Goal: Find specific page/section: Find specific page/section

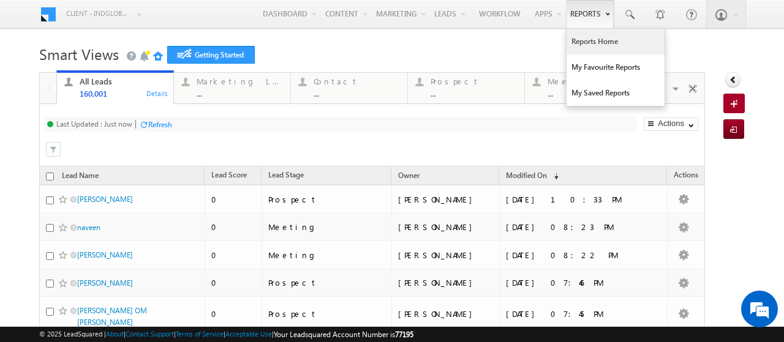
click at [580, 45] on link "Reports Home" at bounding box center [616, 42] width 98 height 26
